Goal: Information Seeking & Learning: Check status

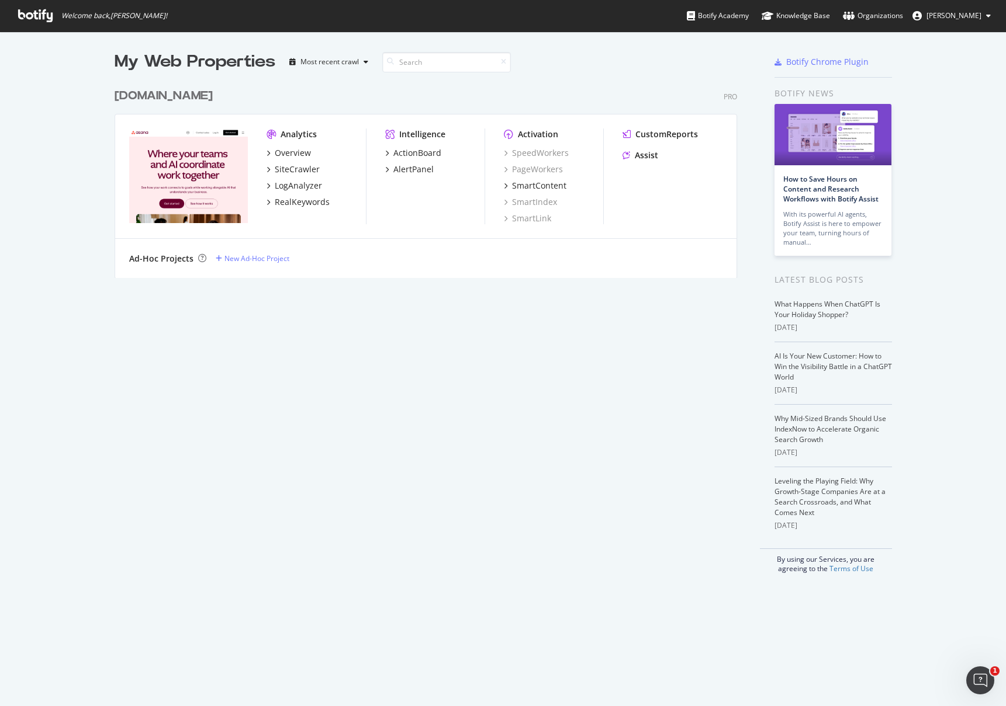
click at [170, 95] on div "[DOMAIN_NAME]" at bounding box center [164, 96] width 98 height 17
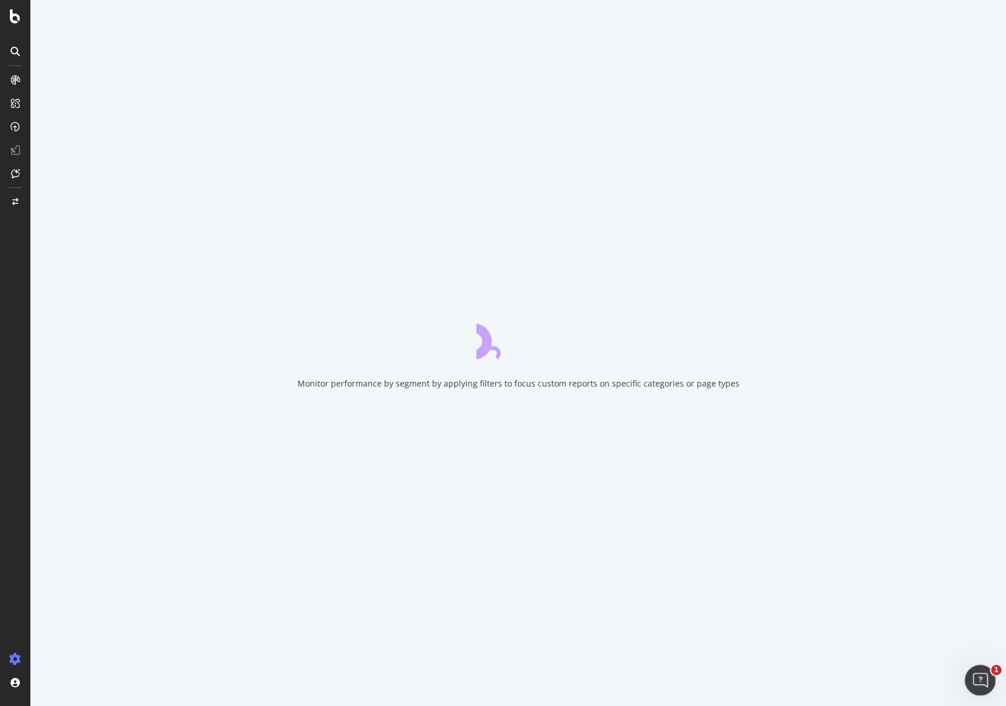
click at [975, 670] on icon "Open Intercom Messenger" at bounding box center [978, 679] width 19 height 19
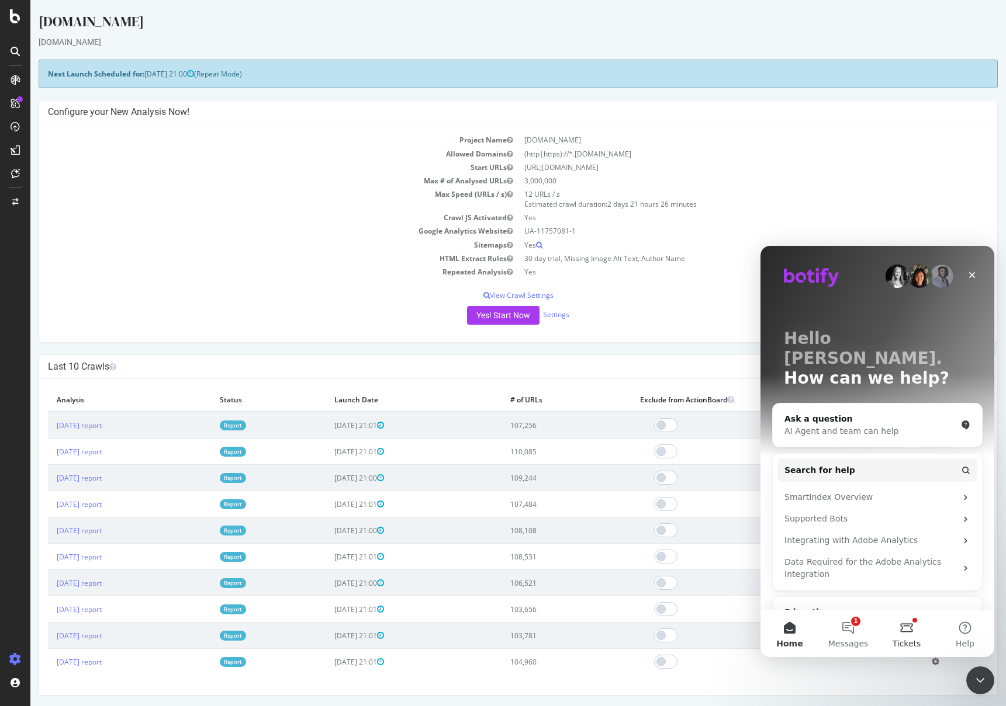
click at [893, 635] on button "Tickets" at bounding box center [906, 634] width 58 height 47
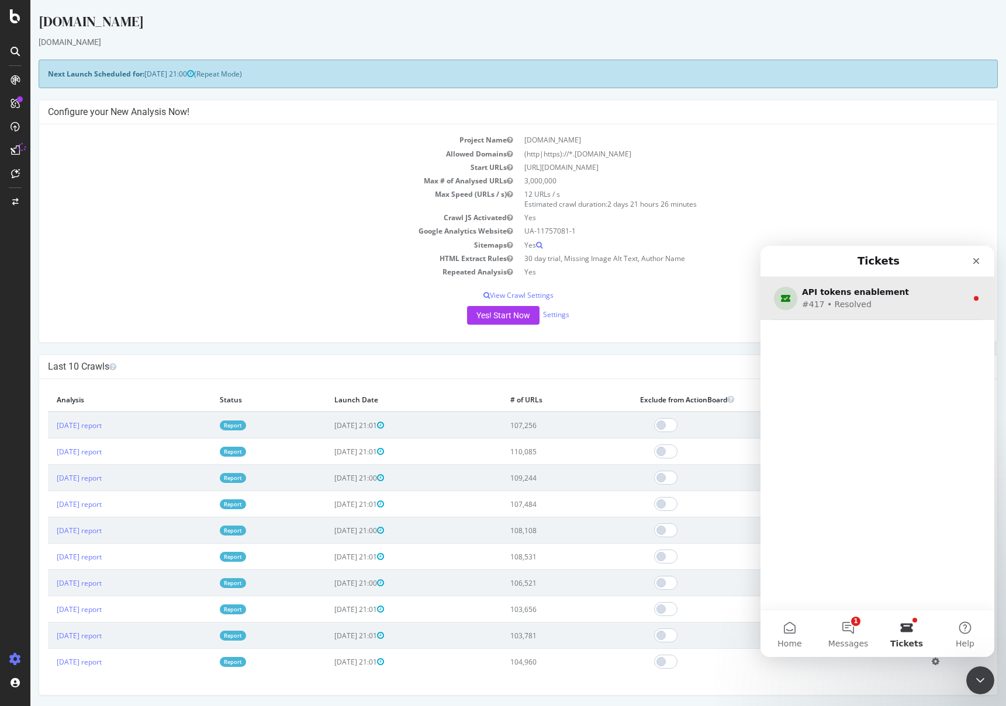
click at [889, 306] on div "#417 • Resolved" at bounding box center [875, 305] width 146 height 12
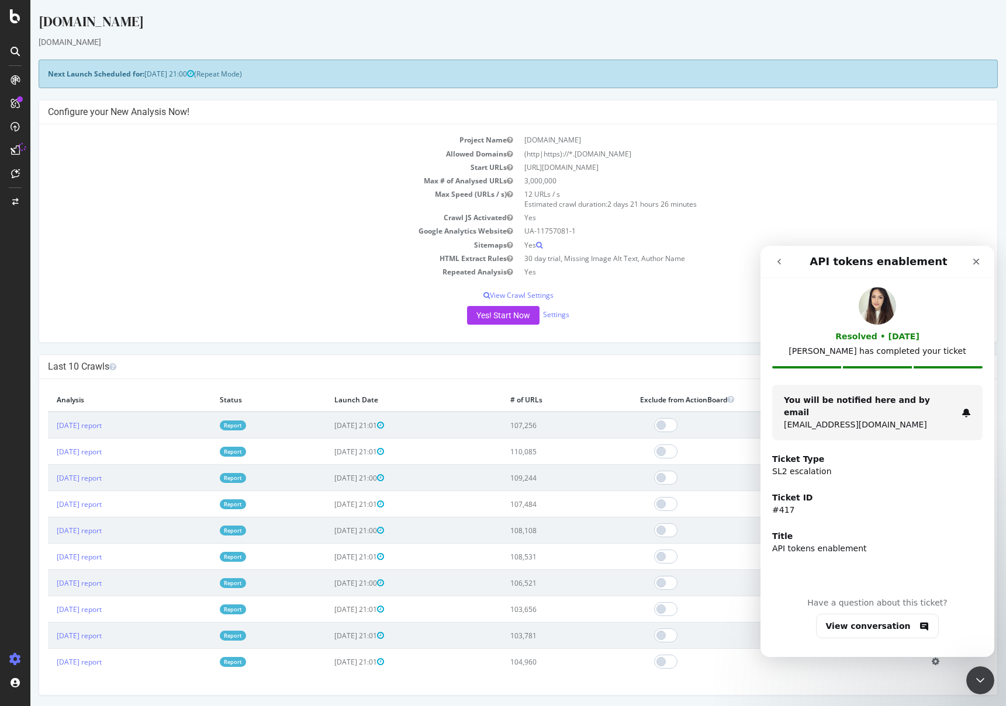
click at [919, 214] on td "Yes" at bounding box center [753, 217] width 470 height 13
click at [968, 268] on div "Close" at bounding box center [975, 261] width 21 height 21
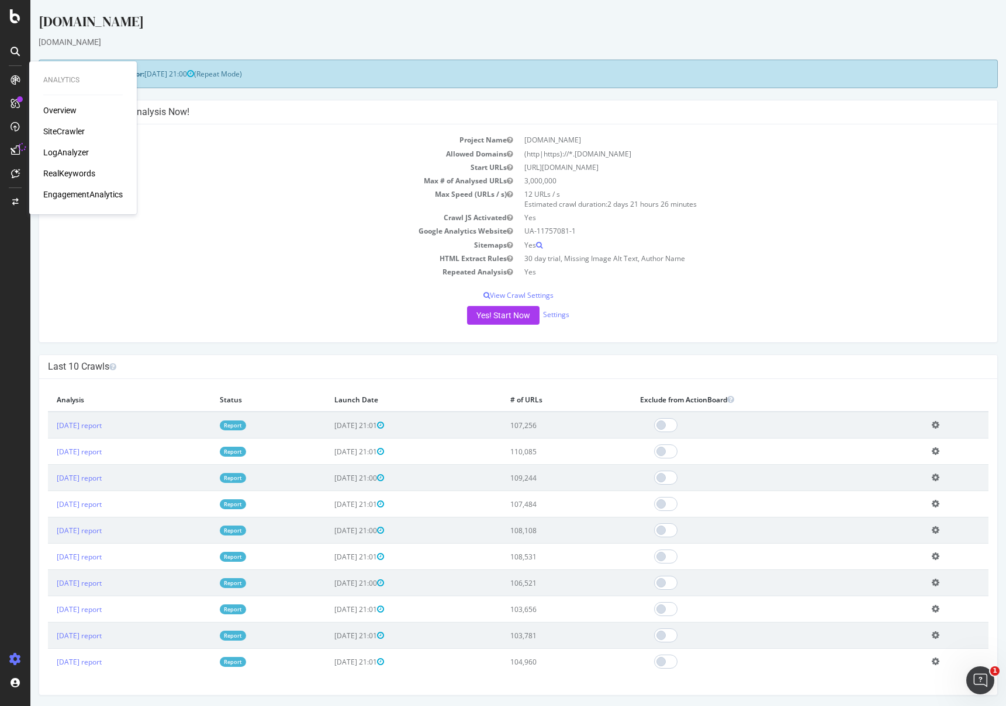
drag, startPoint x: 72, startPoint y: 112, endPoint x: 84, endPoint y: 106, distance: 13.6
click at [72, 112] on div "Overview" at bounding box center [59, 111] width 33 height 12
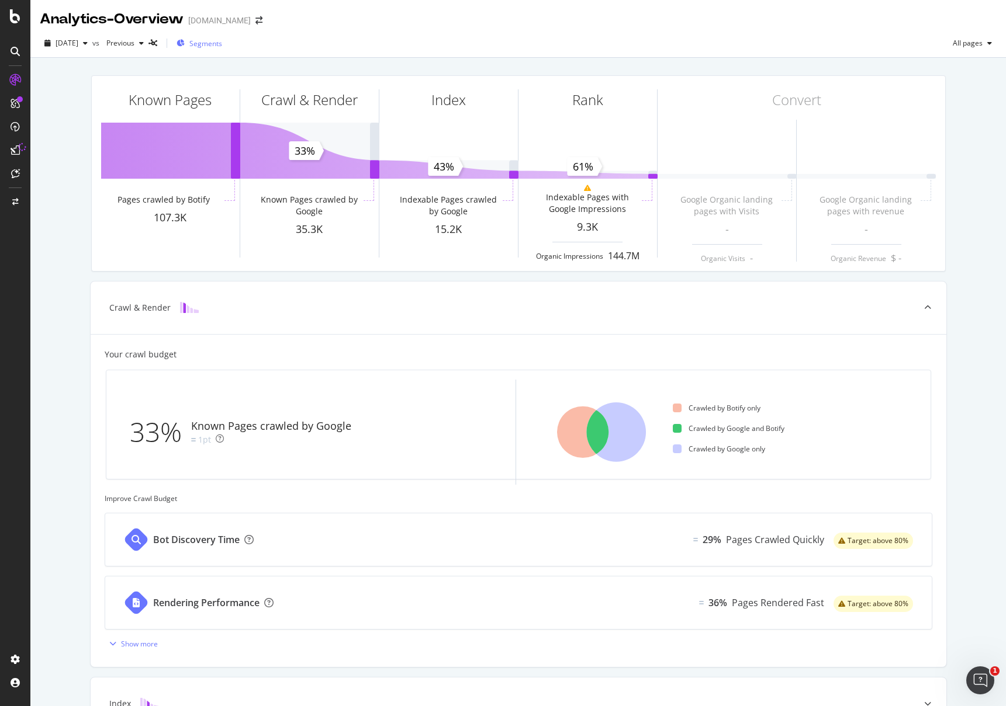
click at [222, 49] on div "Segments" at bounding box center [199, 43] width 46 height 18
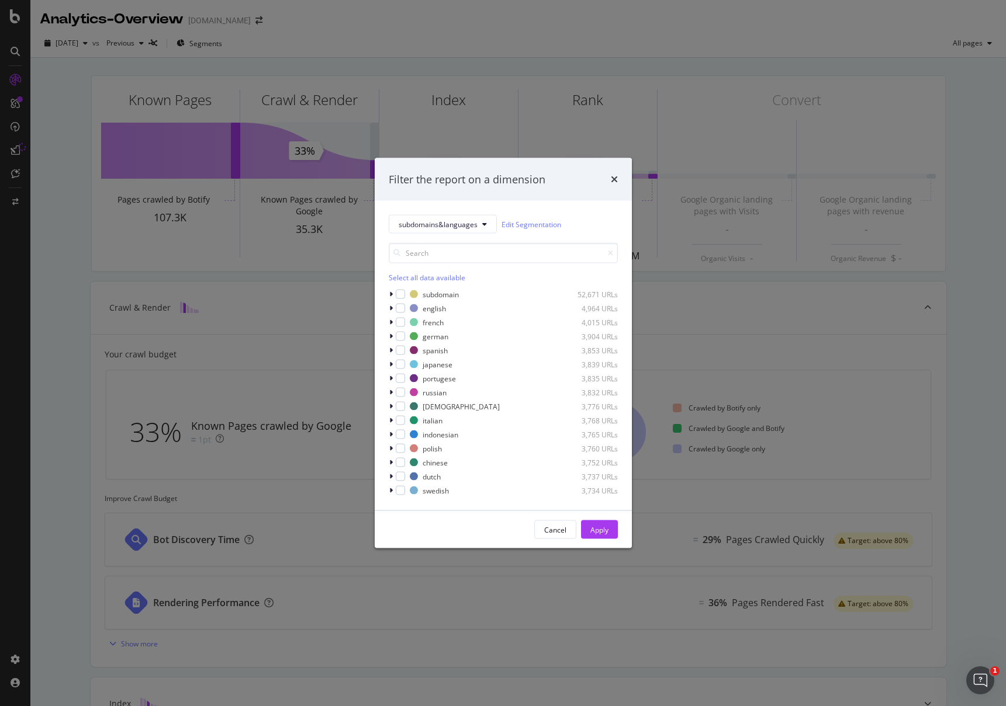
click at [447, 281] on div "Select all data available" at bounding box center [503, 278] width 229 height 10
click at [429, 296] on div "subdomain" at bounding box center [440, 294] width 36 height 10
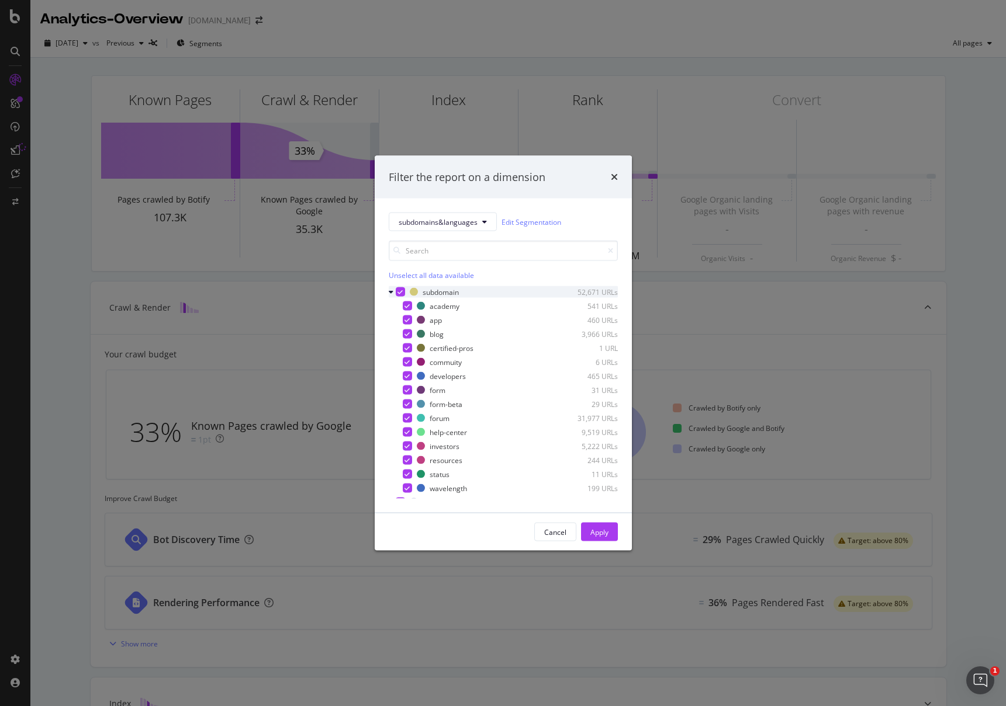
click at [401, 292] on icon "modal" at bounding box center [399, 292] width 5 height 6
click at [602, 526] on div "Apply" at bounding box center [599, 533] width 18 height 18
